Goal: Task Accomplishment & Management: Manage account settings

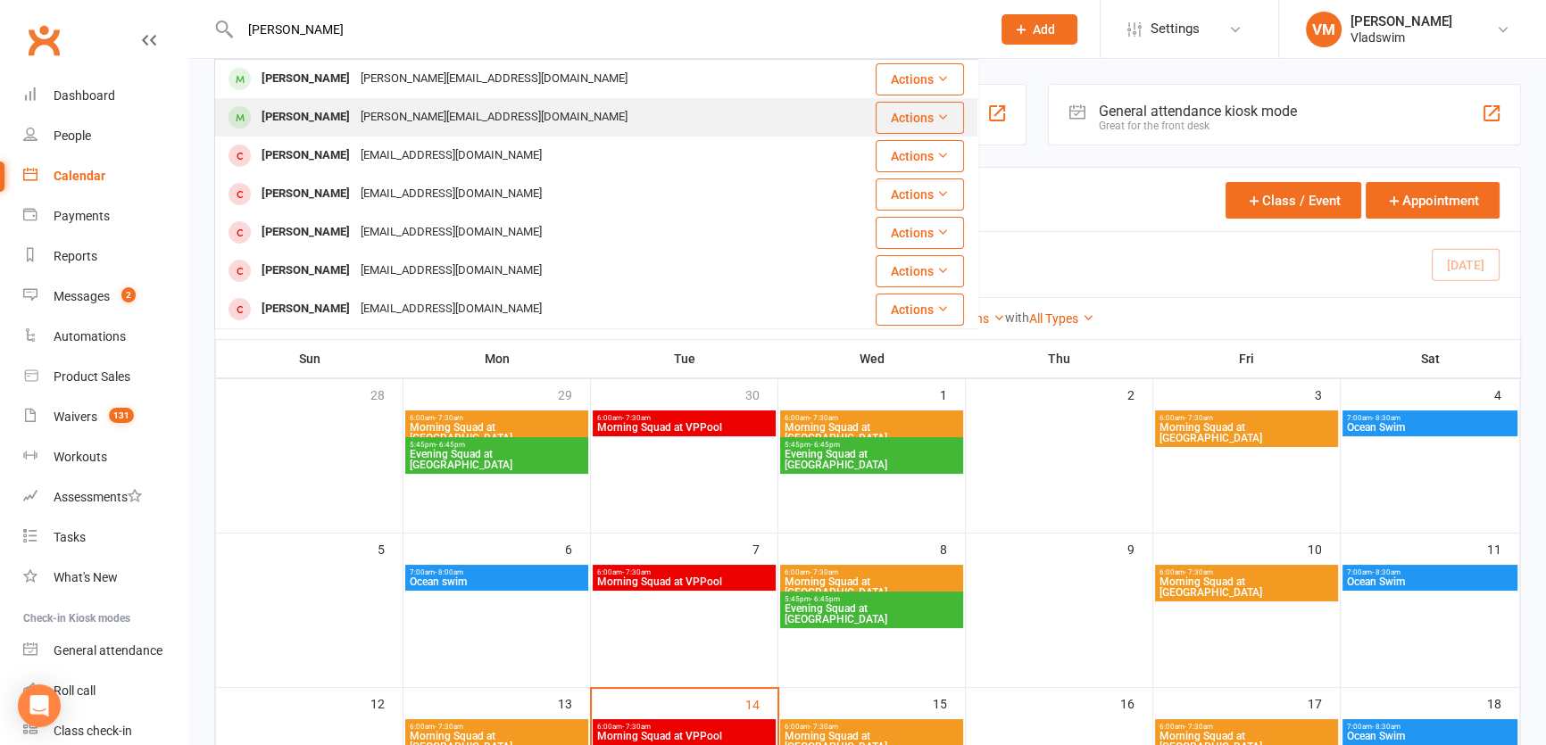
type input "[PERSON_NAME]"
click at [355, 112] on div "[PERSON_NAME][EMAIL_ADDRESS][DOMAIN_NAME]" at bounding box center [494, 117] width 278 height 26
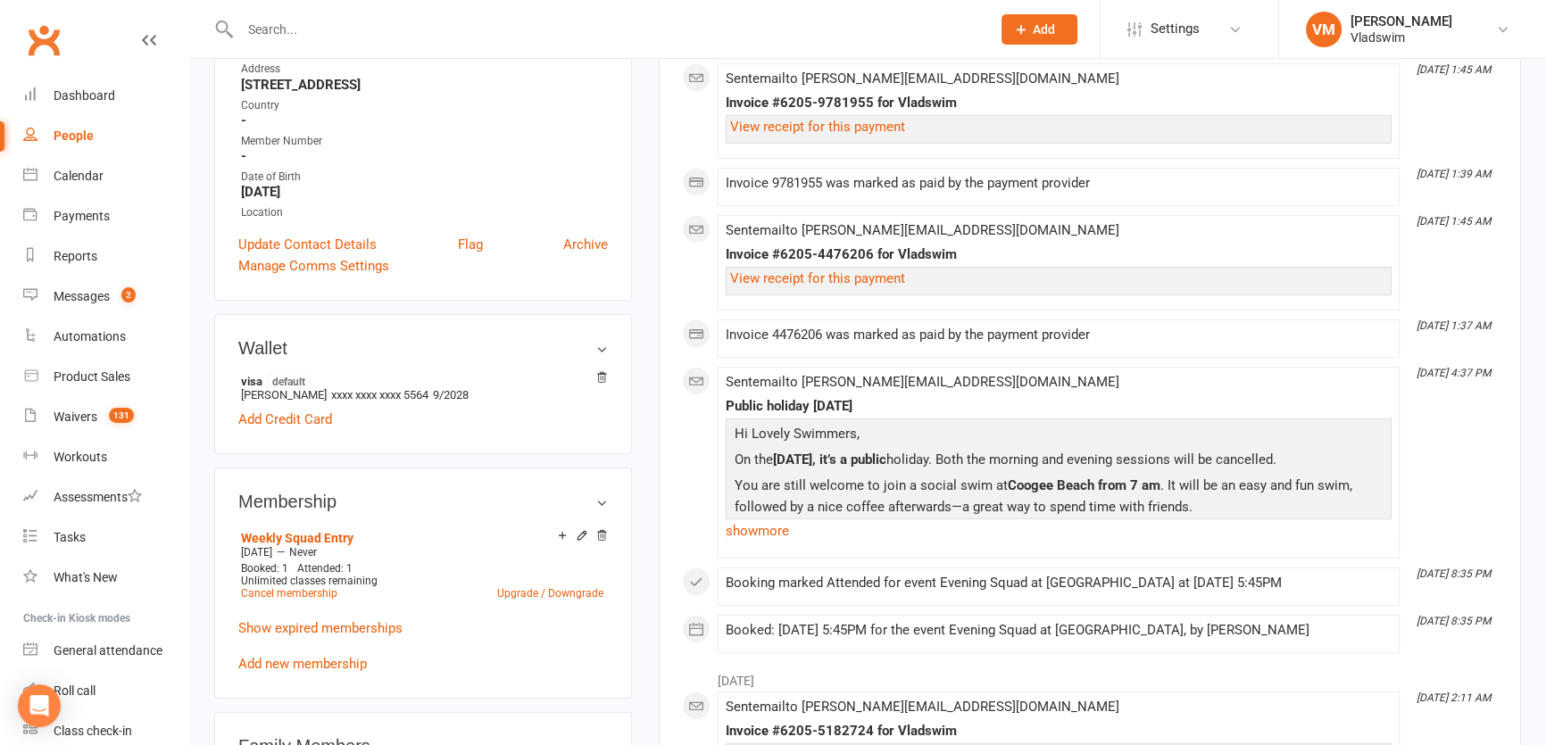
scroll to position [324, 0]
click at [328, 589] on link "Cancel membership" at bounding box center [289, 592] width 96 height 12
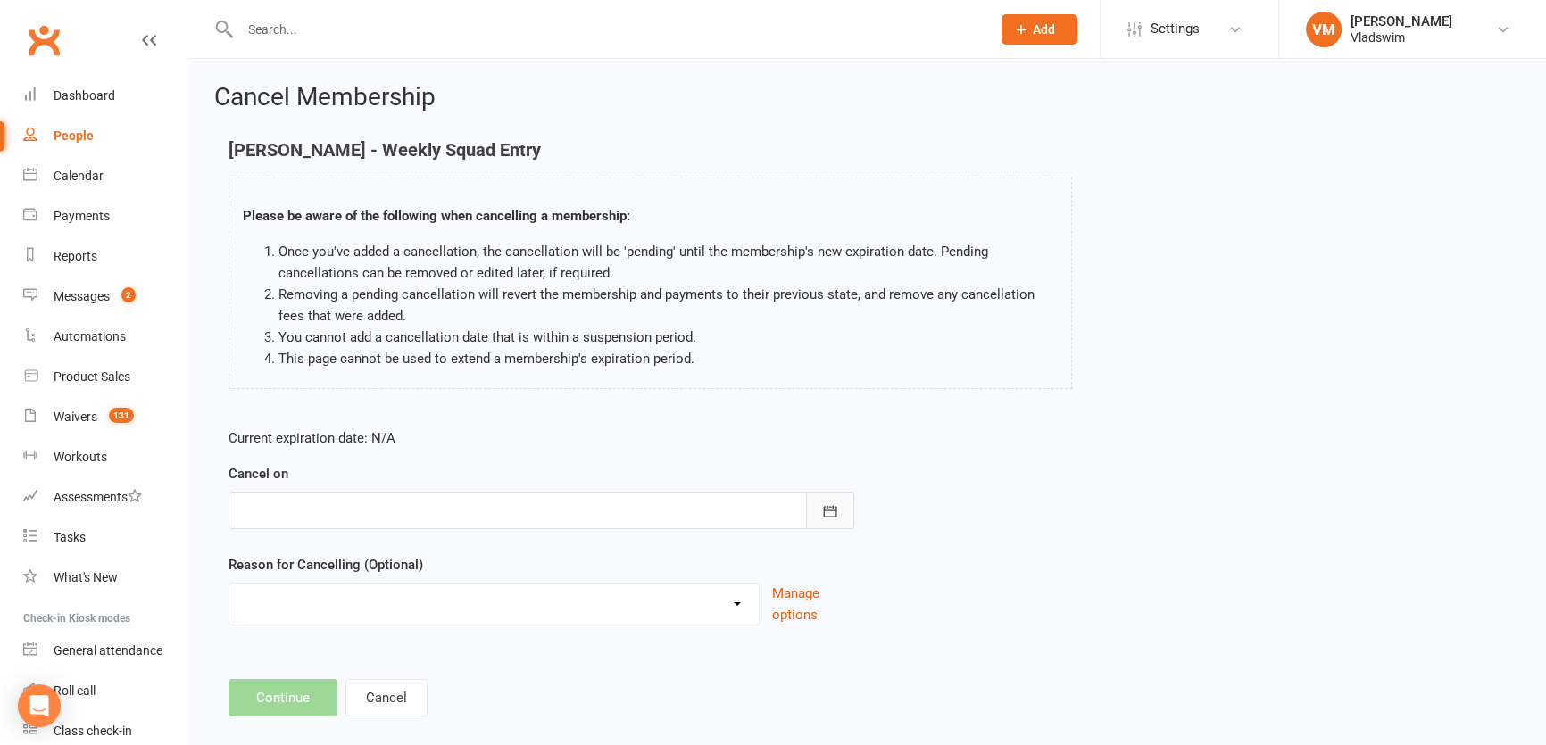
click at [839, 514] on button "button" at bounding box center [830, 510] width 48 height 37
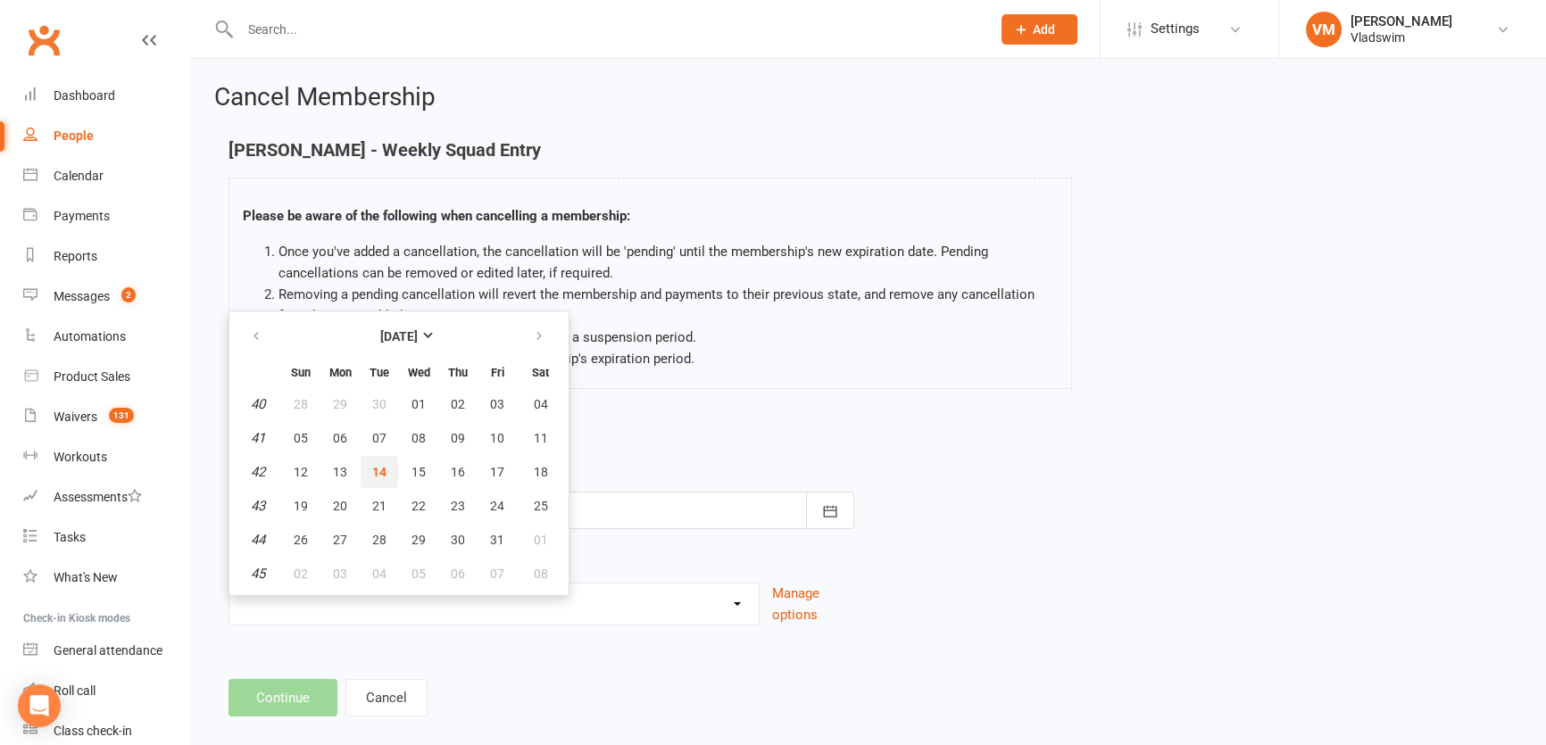
click at [377, 477] on span "14" at bounding box center [379, 472] width 14 height 14
type input "[DATE]"
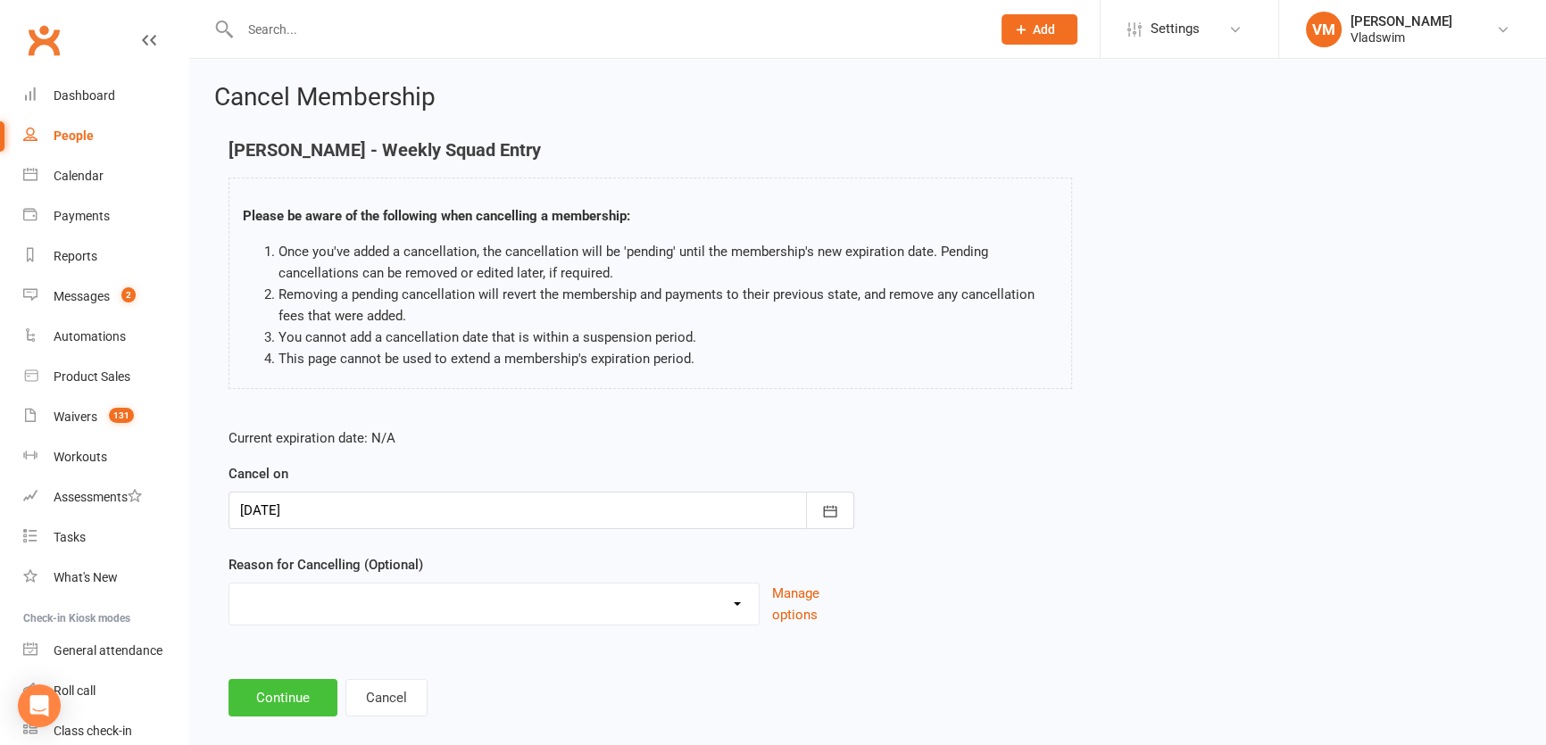
click at [295, 691] on button "Continue" at bounding box center [283, 697] width 109 height 37
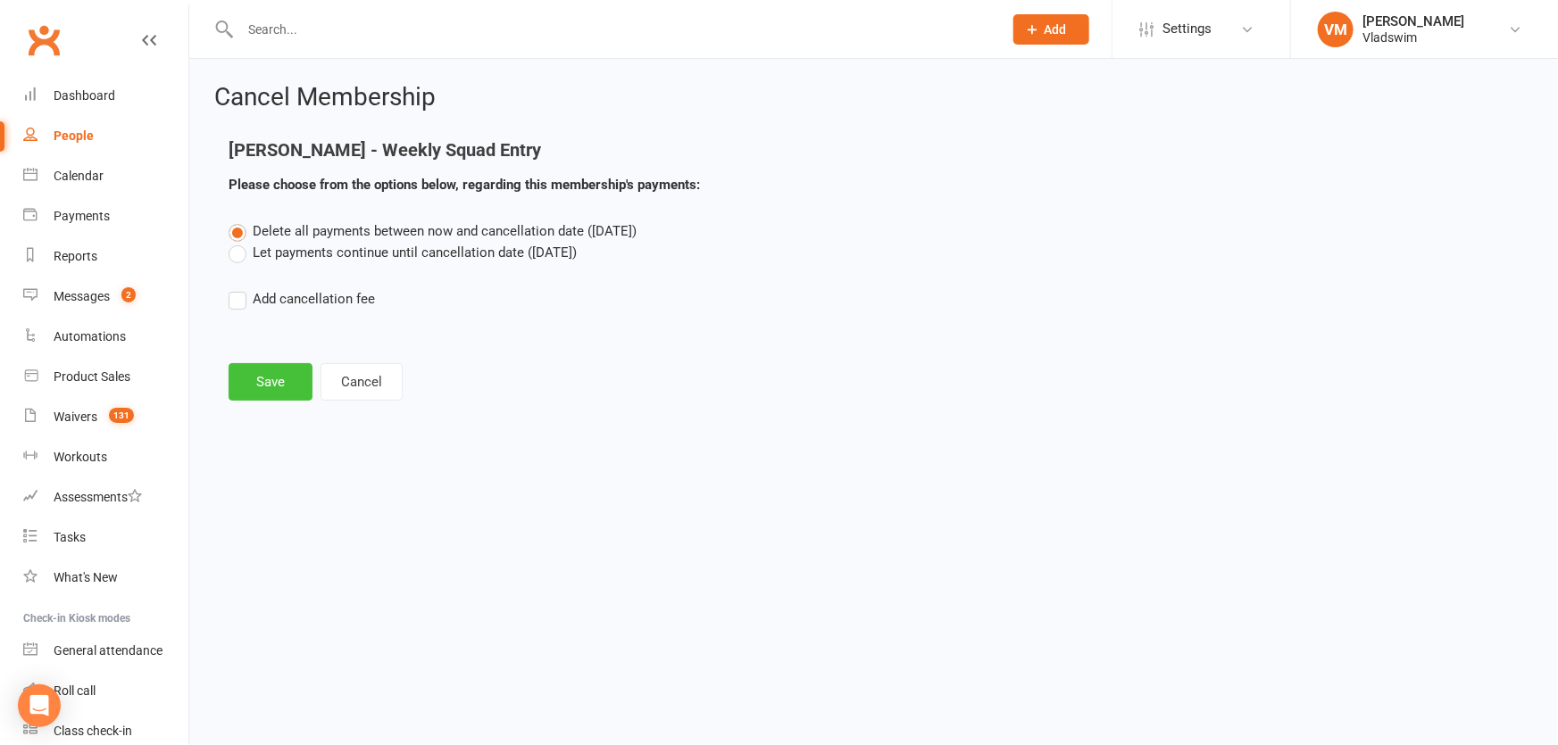
click at [277, 375] on button "Save" at bounding box center [271, 381] width 84 height 37
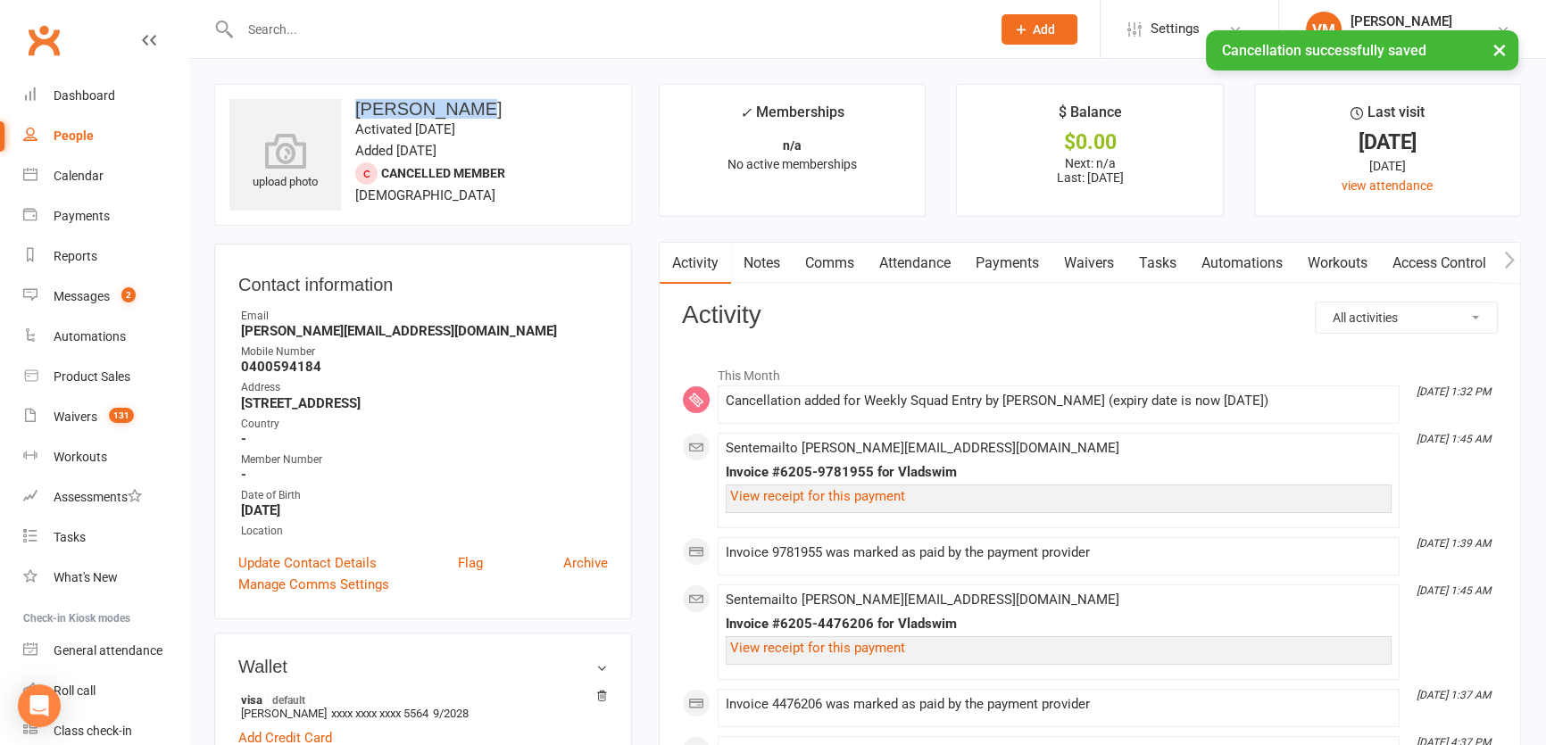
drag, startPoint x: 467, startPoint y: 103, endPoint x: 352, endPoint y: 117, distance: 116.0
click at [352, 117] on h3 "[PERSON_NAME]" at bounding box center [422, 109] width 387 height 20
copy h3 "[PERSON_NAME]"
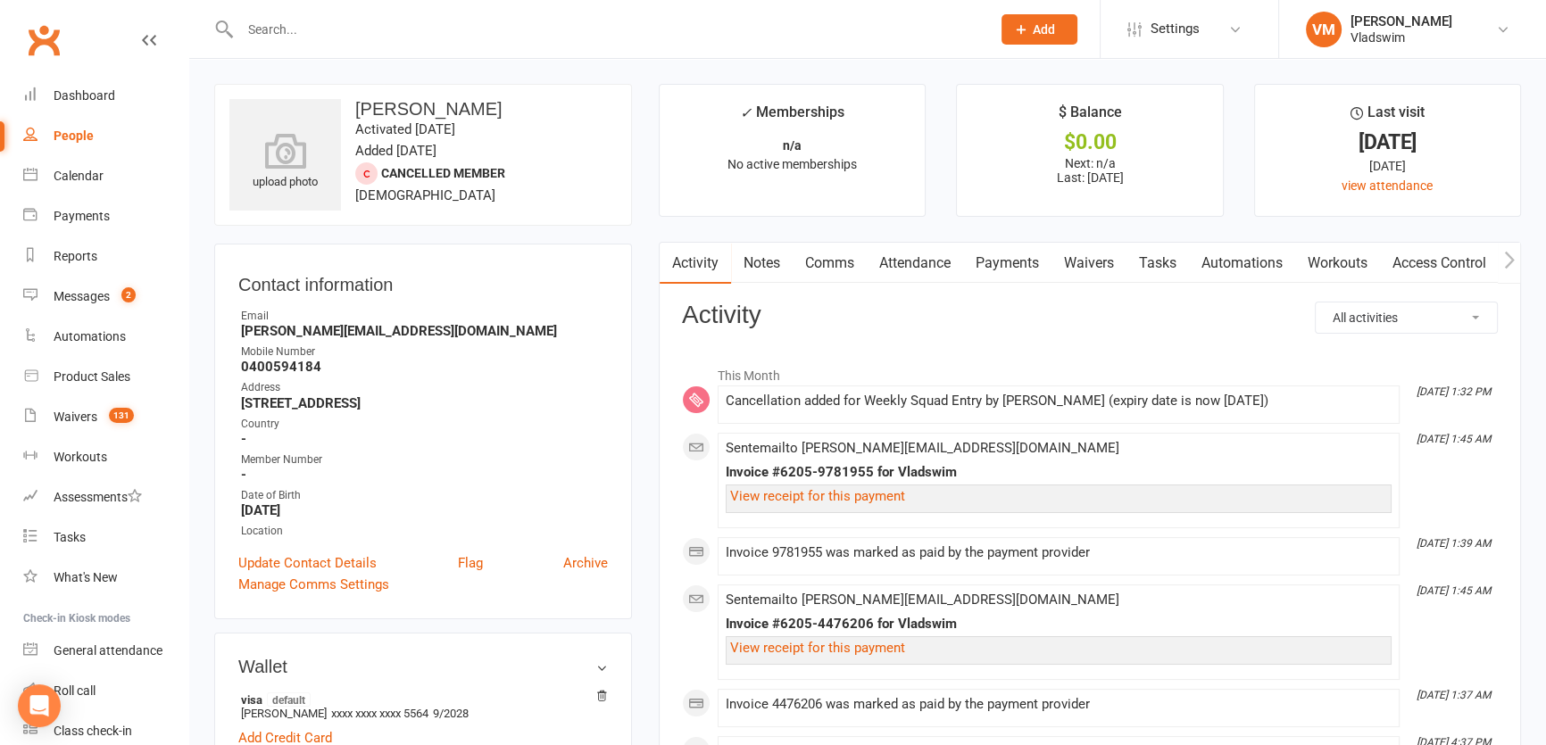
click at [304, 24] on input "text" at bounding box center [607, 29] width 744 height 25
paste input "[PERSON_NAME]"
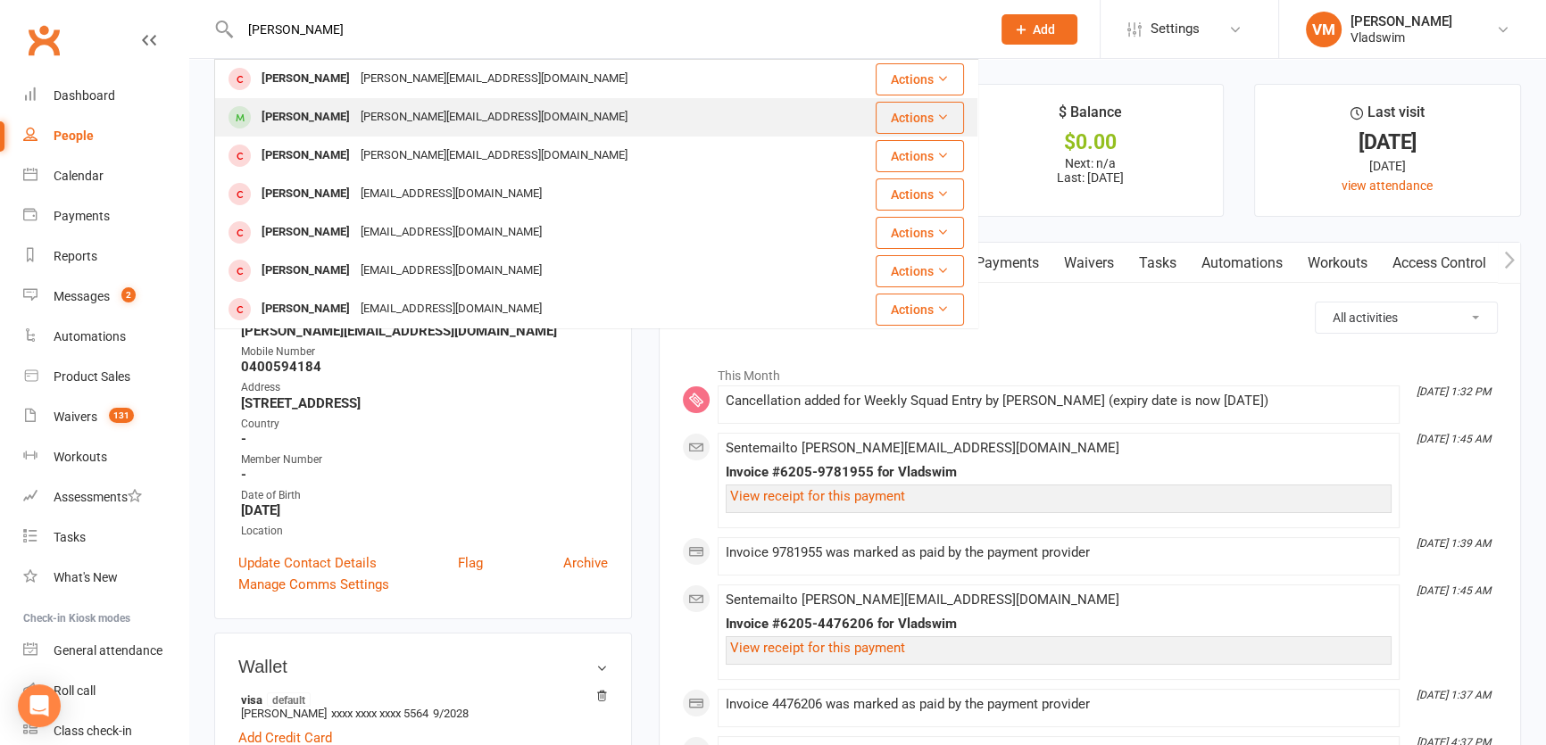
type input "[PERSON_NAME]"
click at [355, 113] on div "[PERSON_NAME][EMAIL_ADDRESS][DOMAIN_NAME]" at bounding box center [494, 117] width 278 height 26
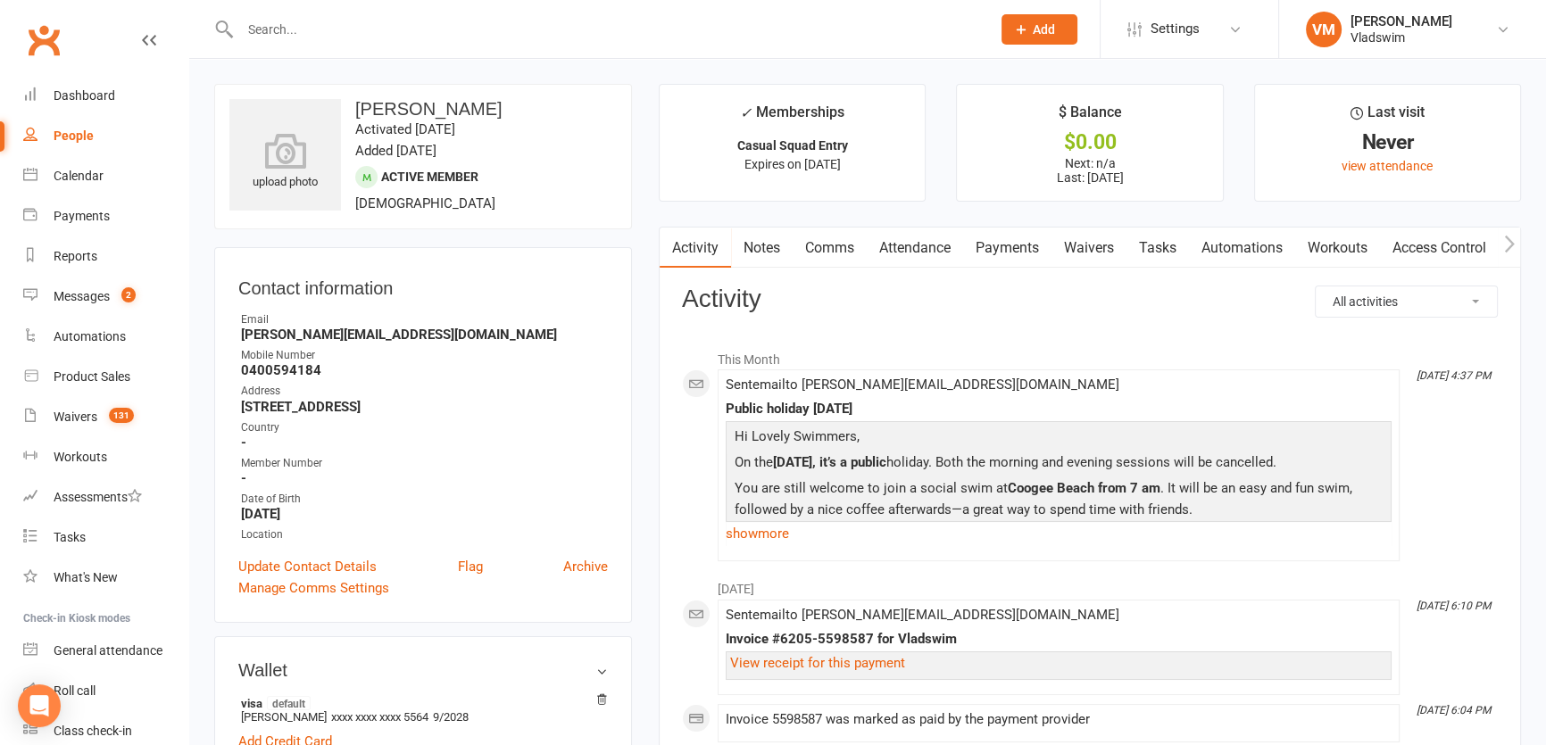
click at [311, 29] on input "text" at bounding box center [607, 29] width 744 height 25
paste input "[PERSON_NAME]"
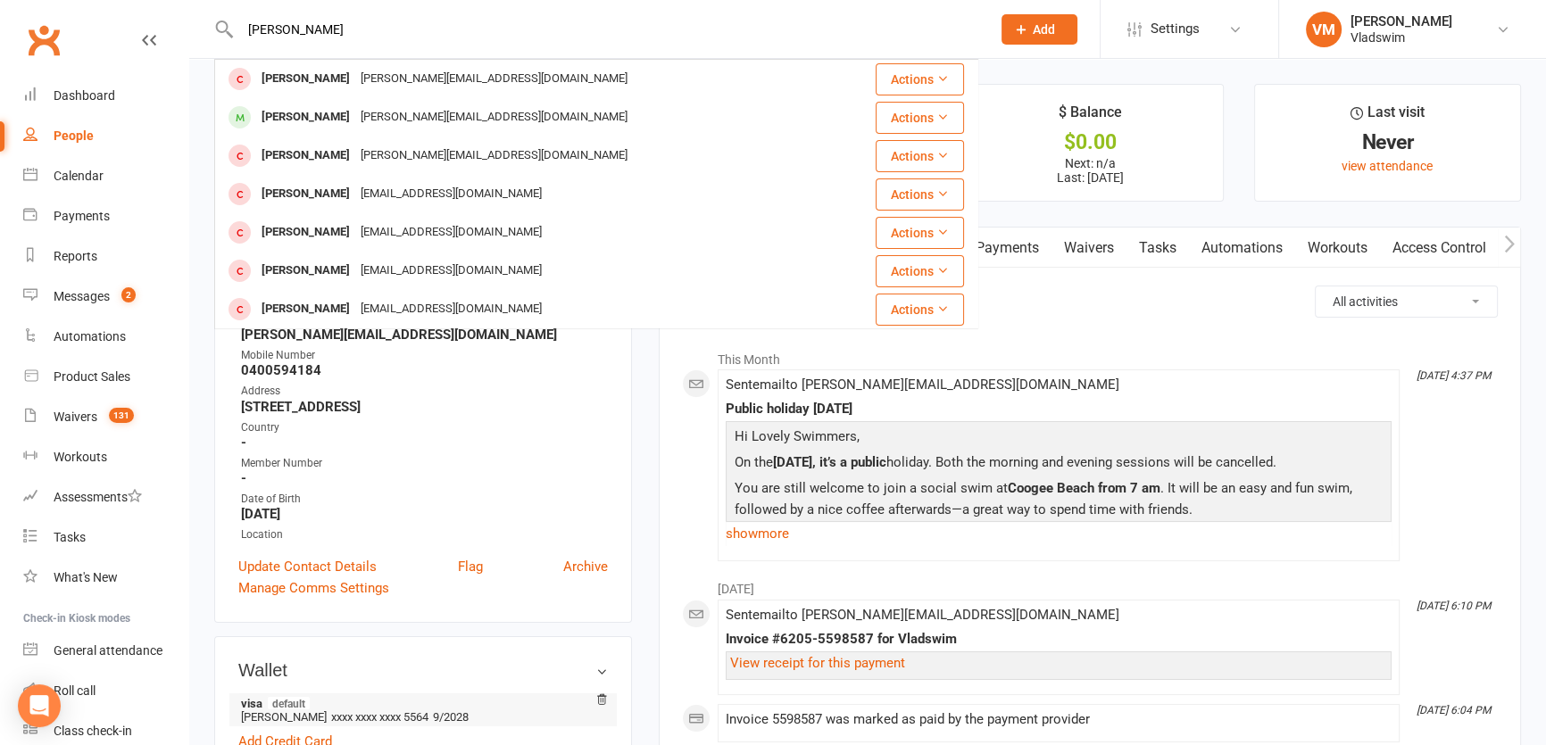
type input "[PERSON_NAME]"
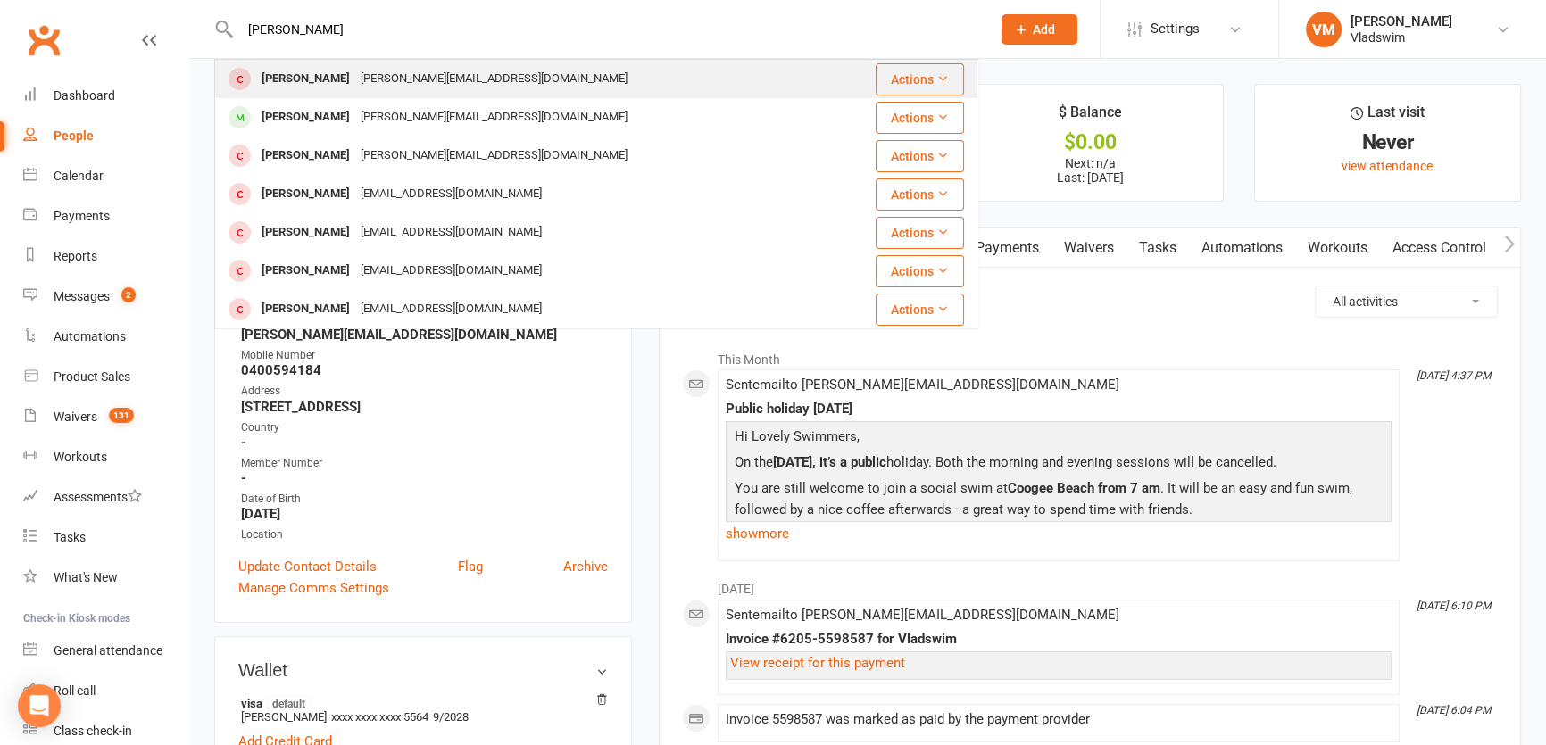
click at [315, 86] on div "[PERSON_NAME]" at bounding box center [305, 79] width 99 height 26
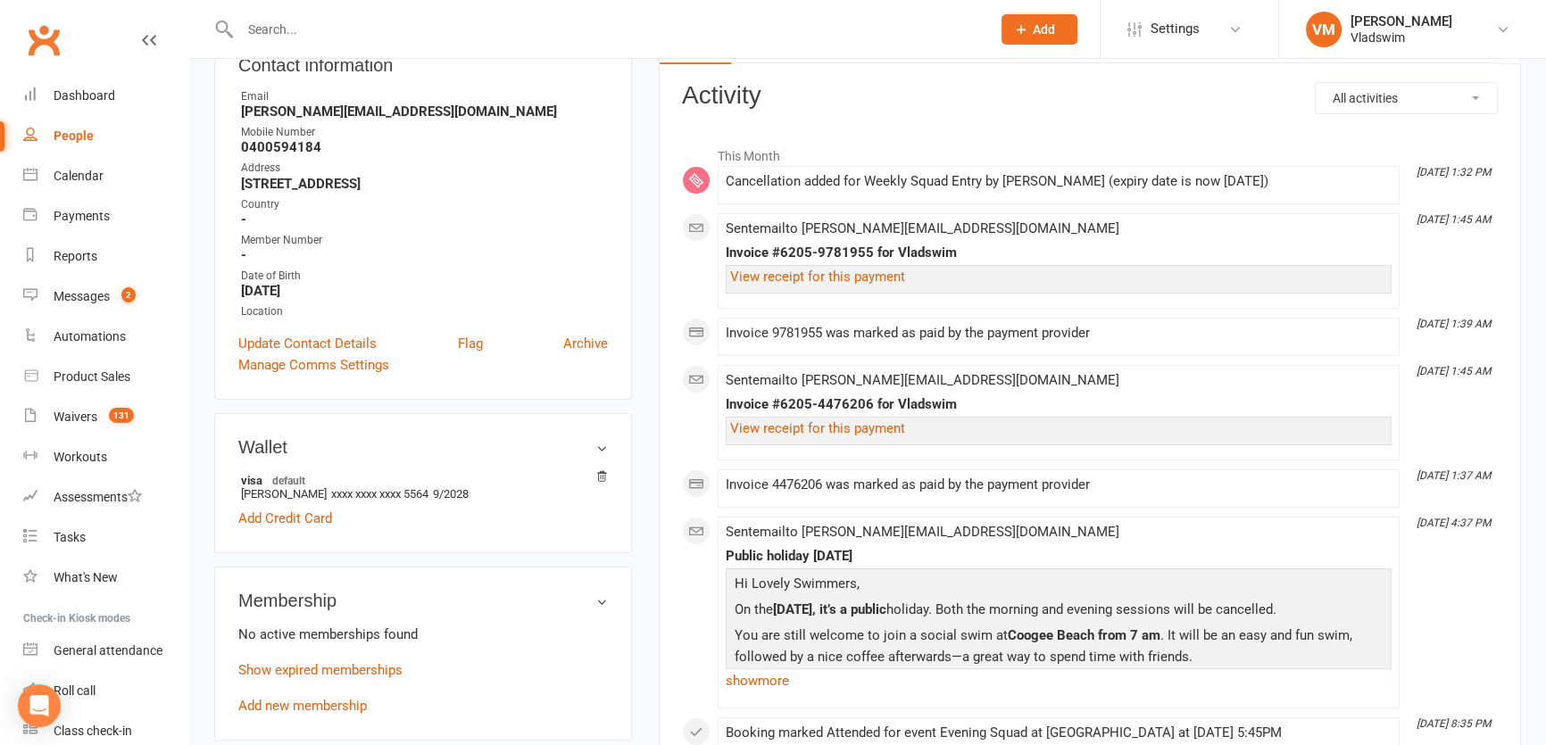
scroll to position [243, 0]
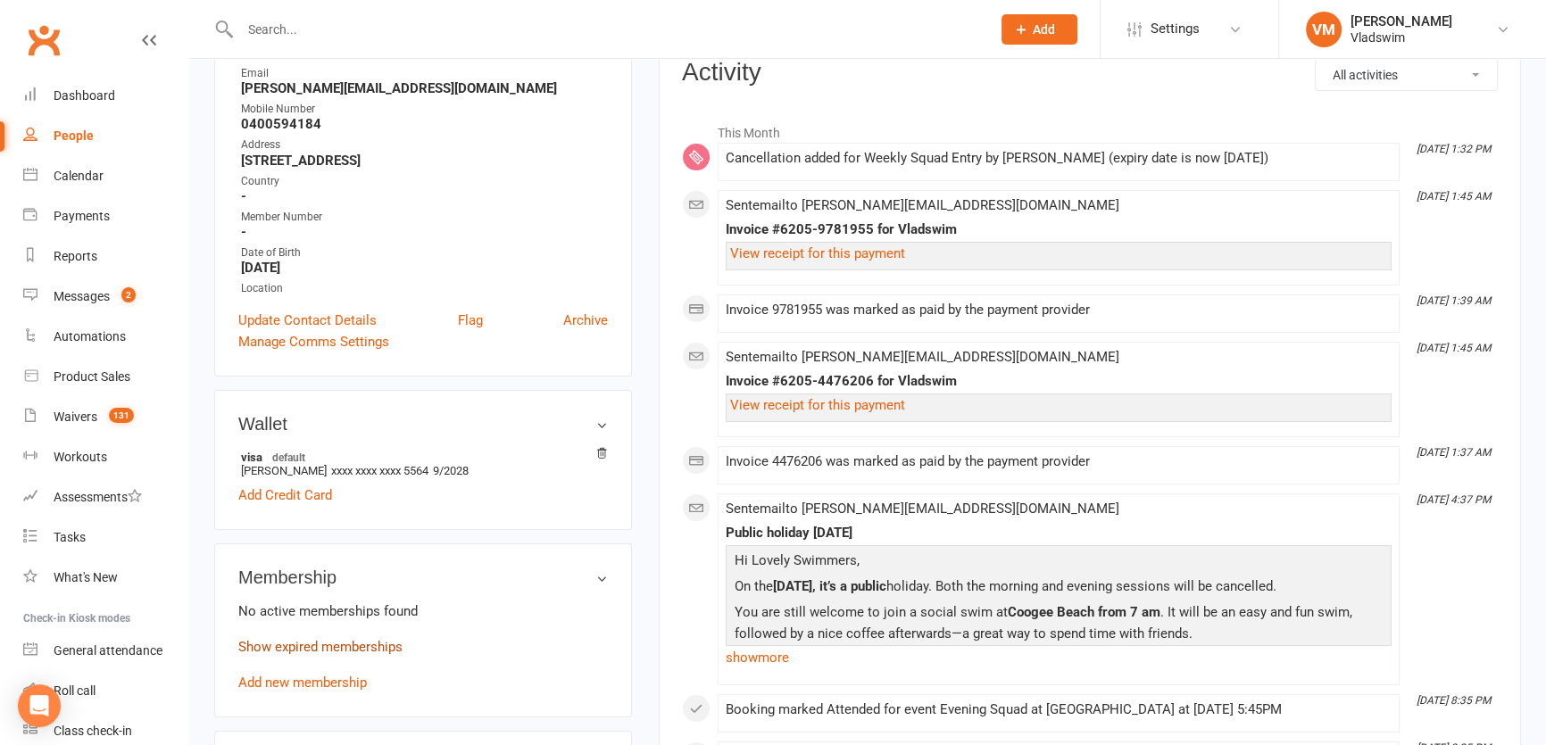
click at [329, 647] on link "Show expired memberships" at bounding box center [320, 647] width 164 height 16
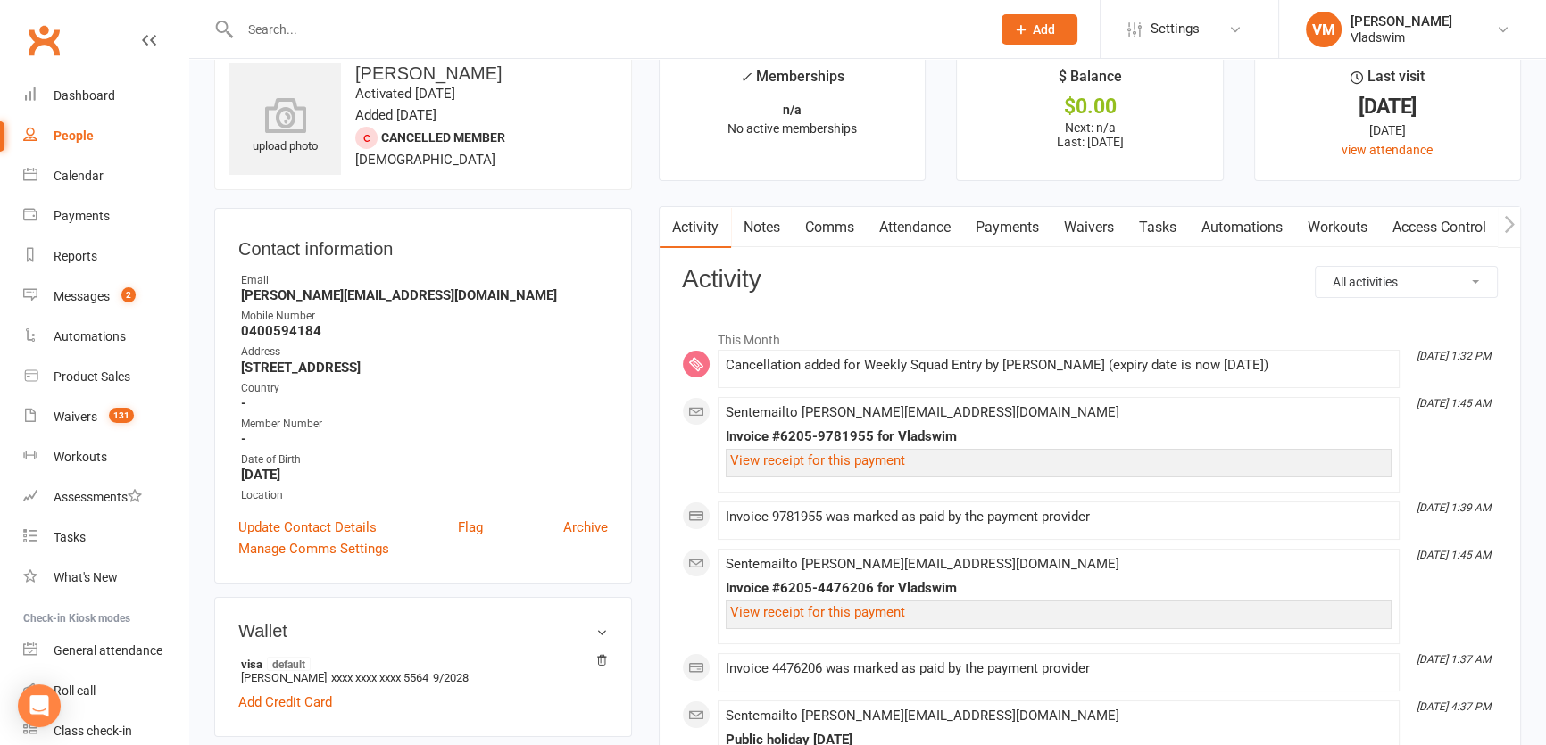
scroll to position [0, 0]
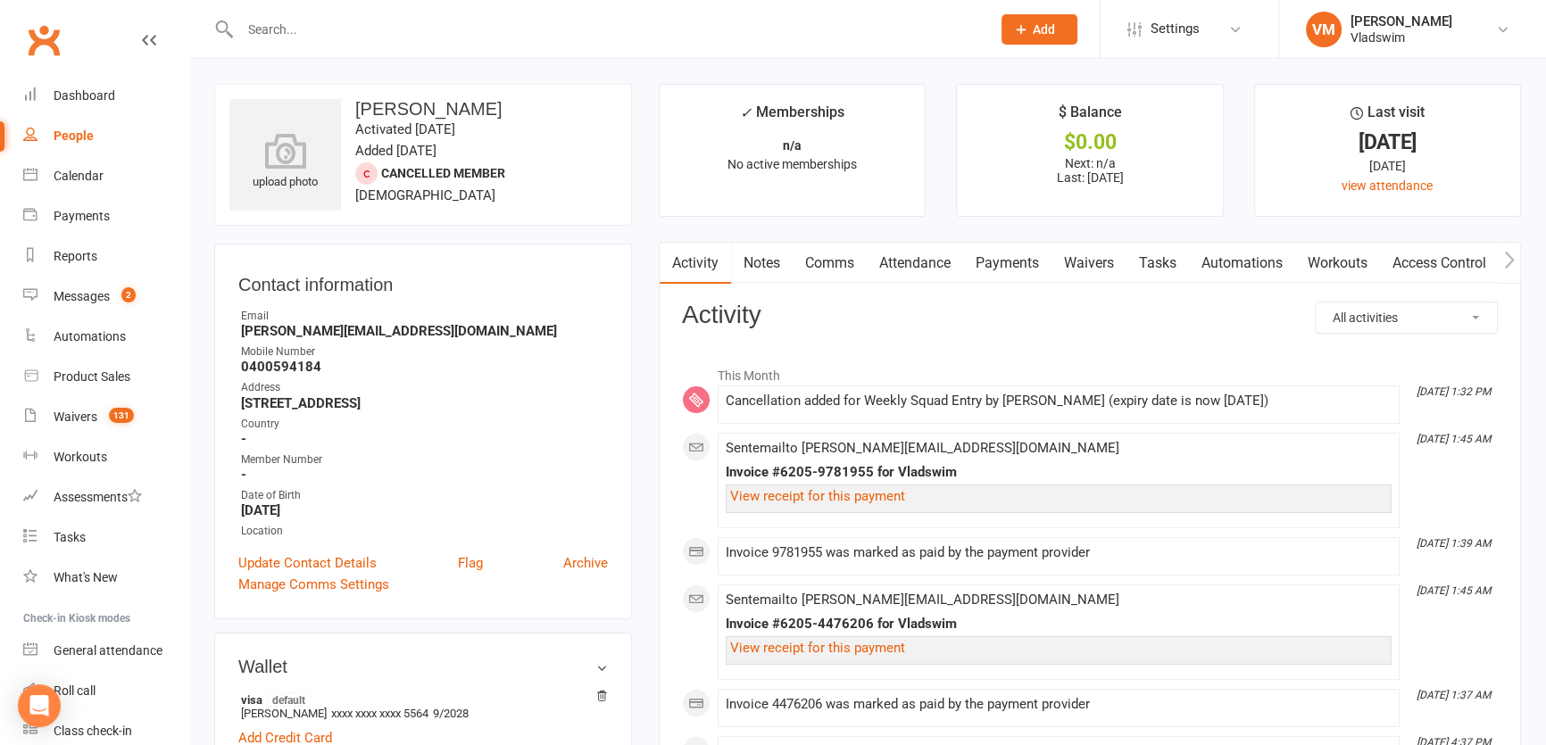
click at [992, 266] on link "Payments" at bounding box center [1007, 263] width 88 height 41
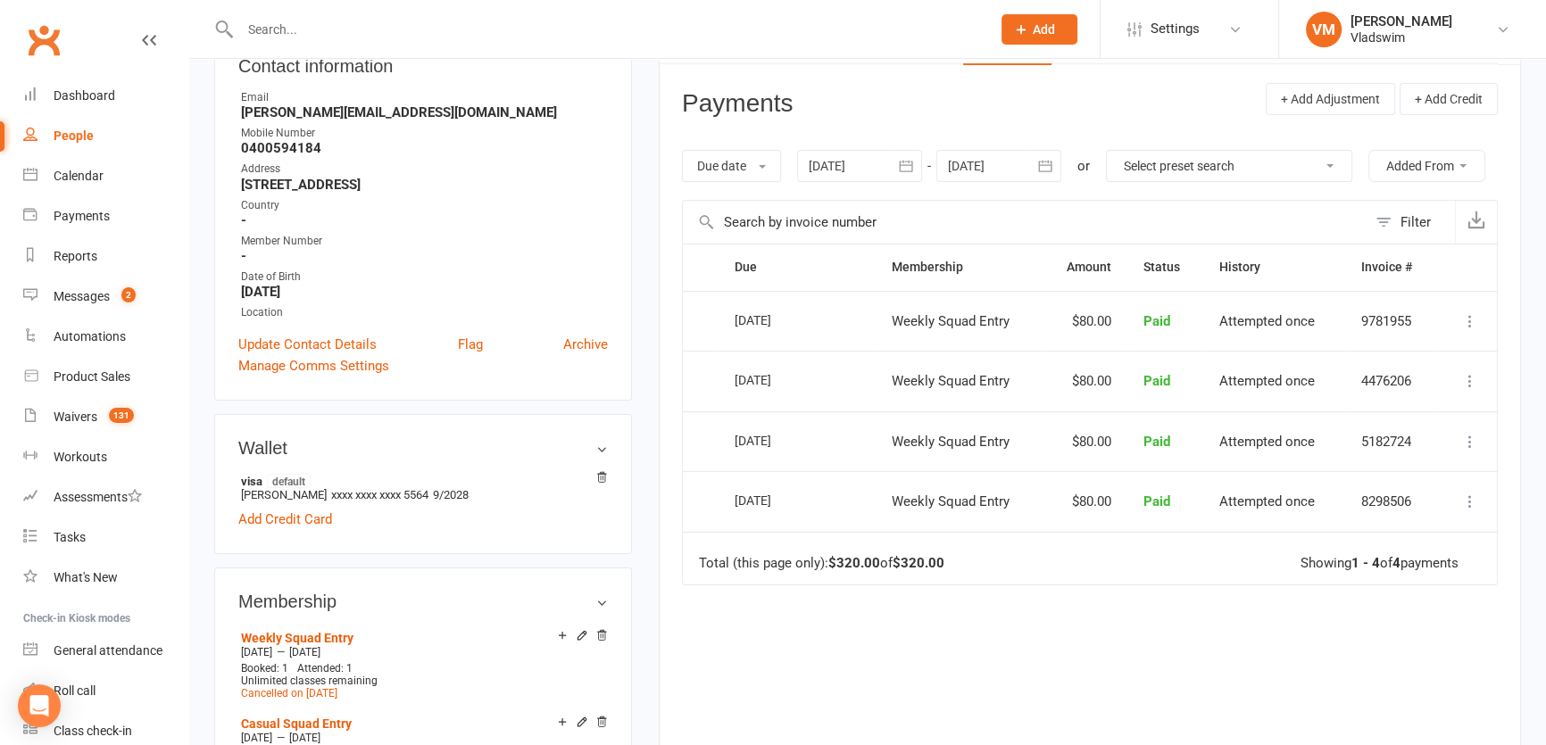
scroll to position [243, 0]
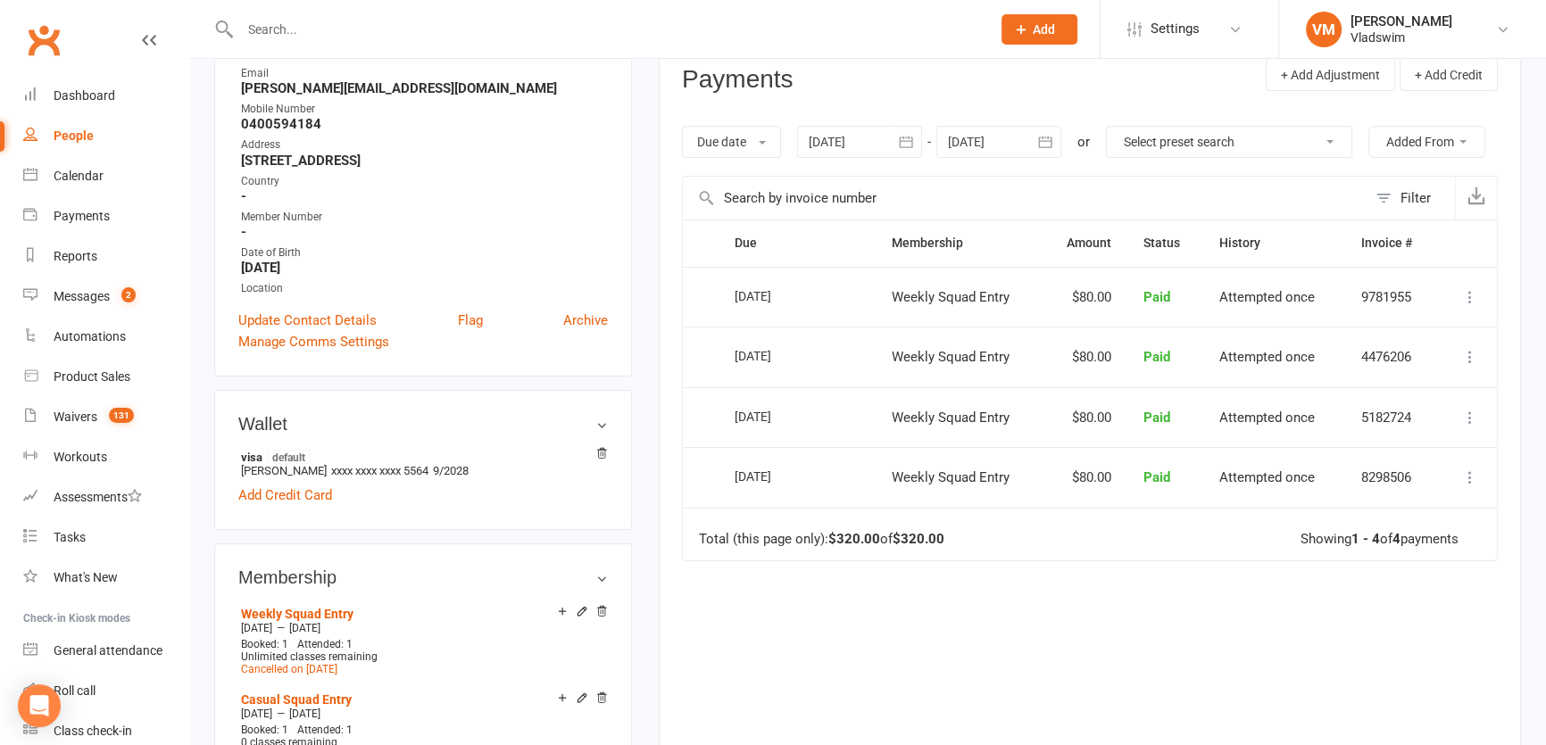
click at [901, 142] on icon "button" at bounding box center [905, 142] width 13 height 12
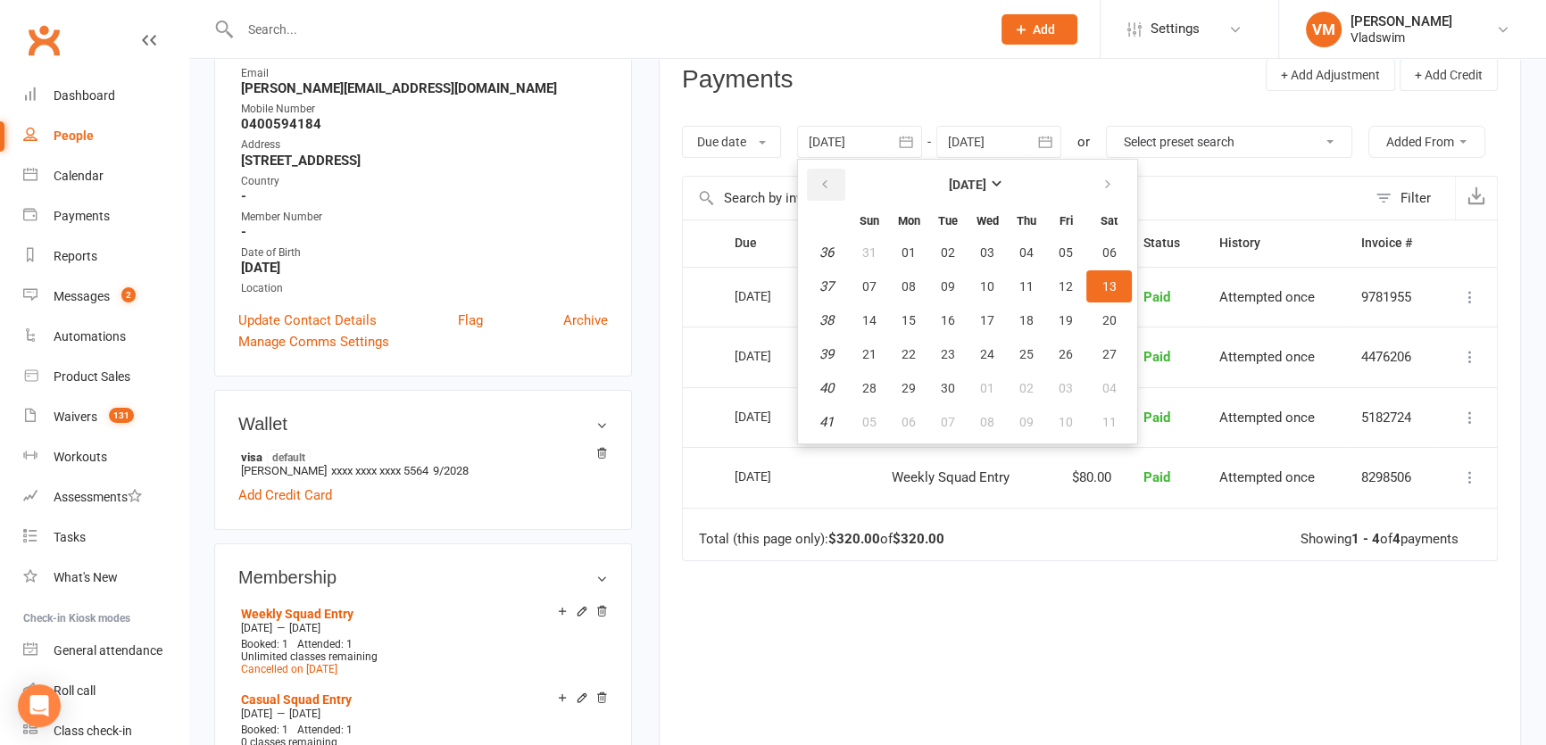
click at [831, 187] on icon "button" at bounding box center [825, 185] width 12 height 14
click at [867, 284] on span "06" at bounding box center [869, 286] width 14 height 14
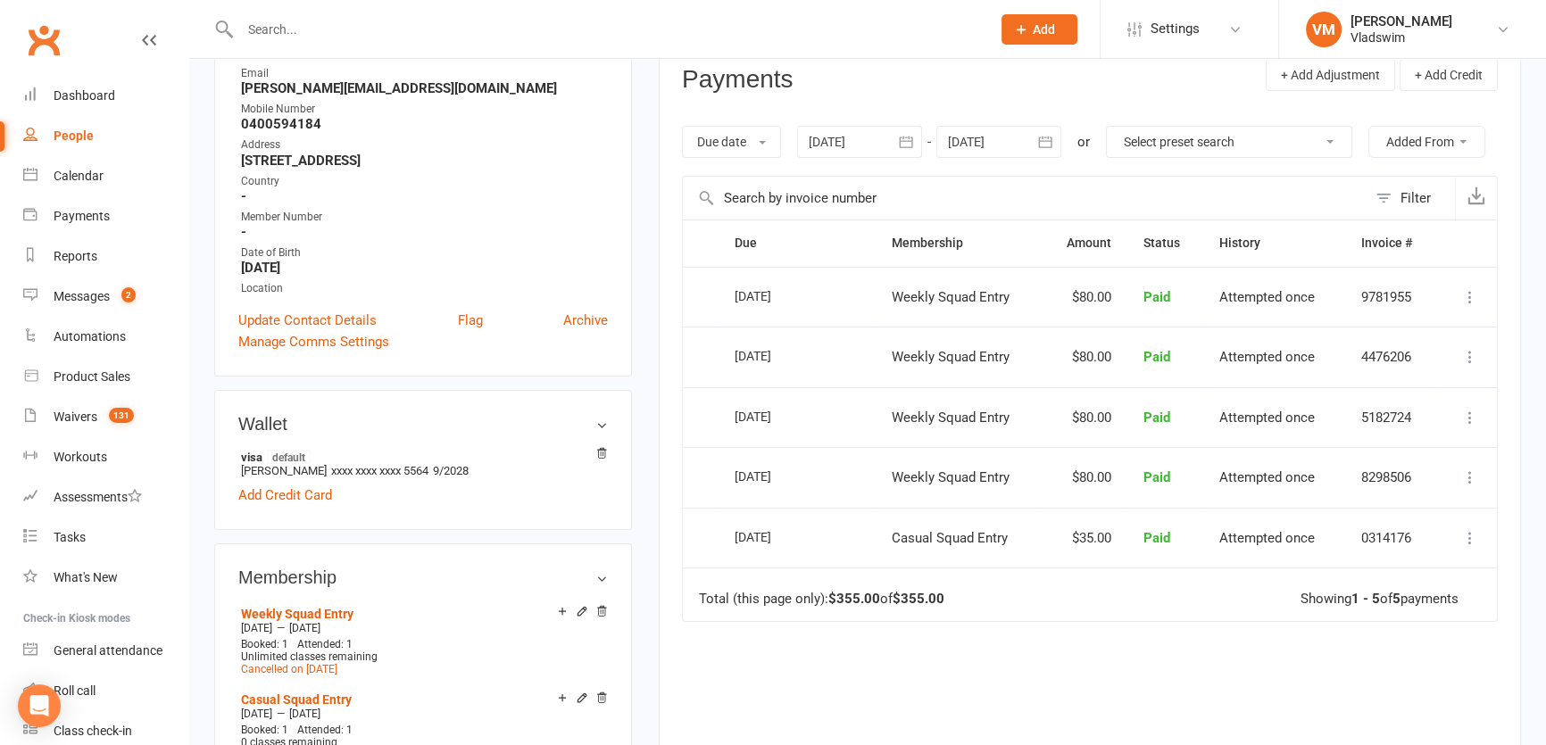
click at [910, 142] on icon "button" at bounding box center [906, 142] width 18 height 18
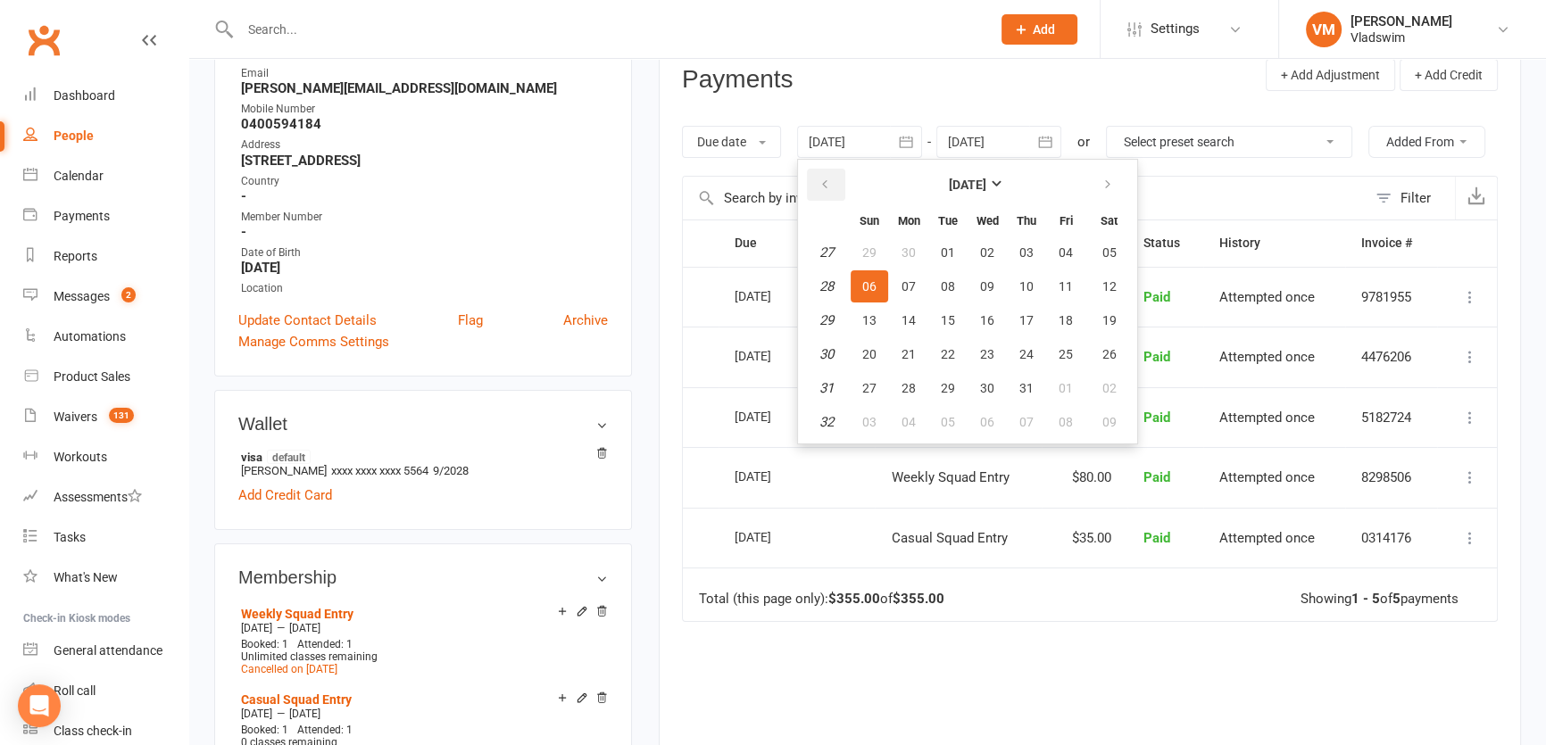
click at [825, 185] on icon "button" at bounding box center [825, 185] width 12 height 14
click at [874, 284] on span "04" at bounding box center [869, 286] width 14 height 14
type input "[DATE]"
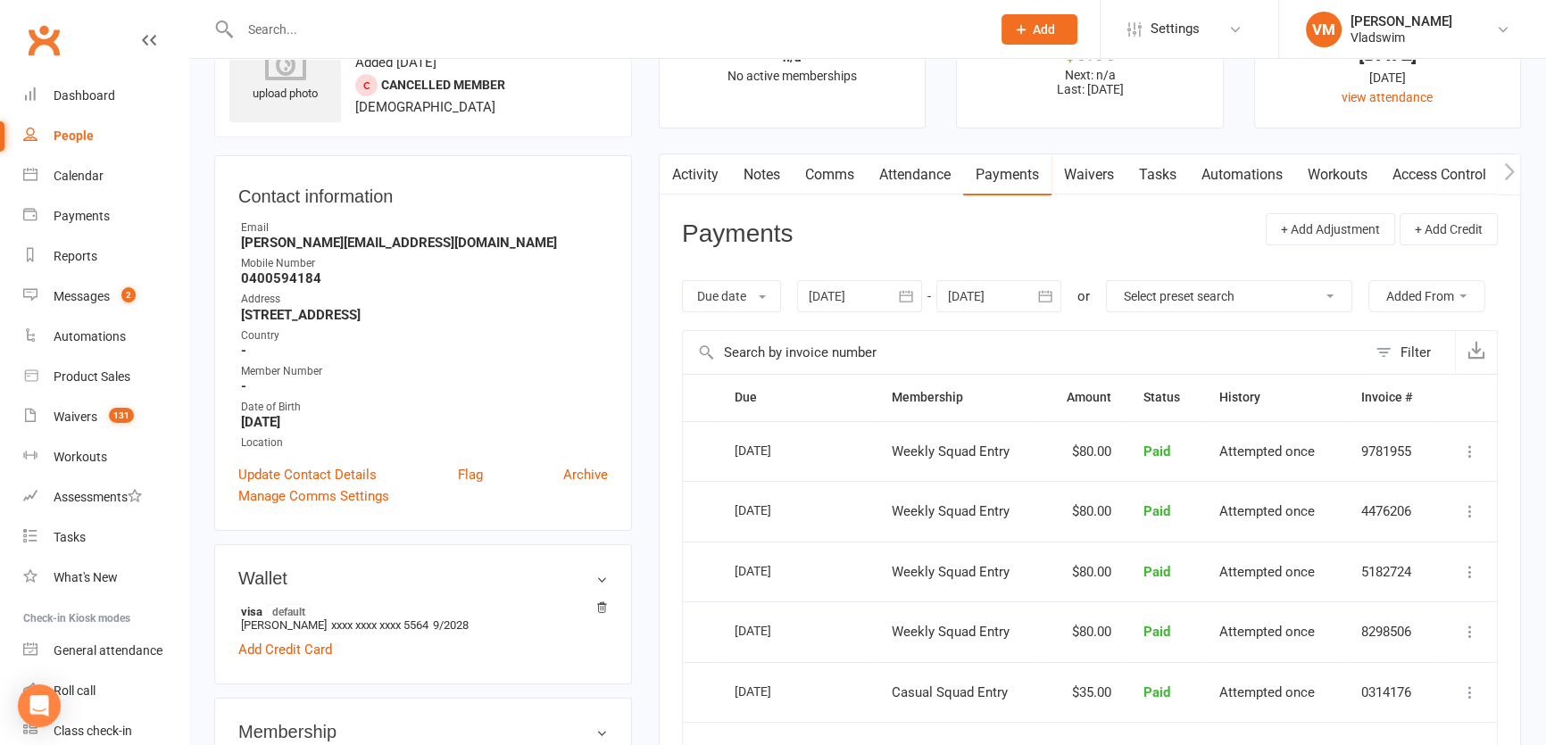
scroll to position [0, 0]
